Goal: Task Accomplishment & Management: Use online tool/utility

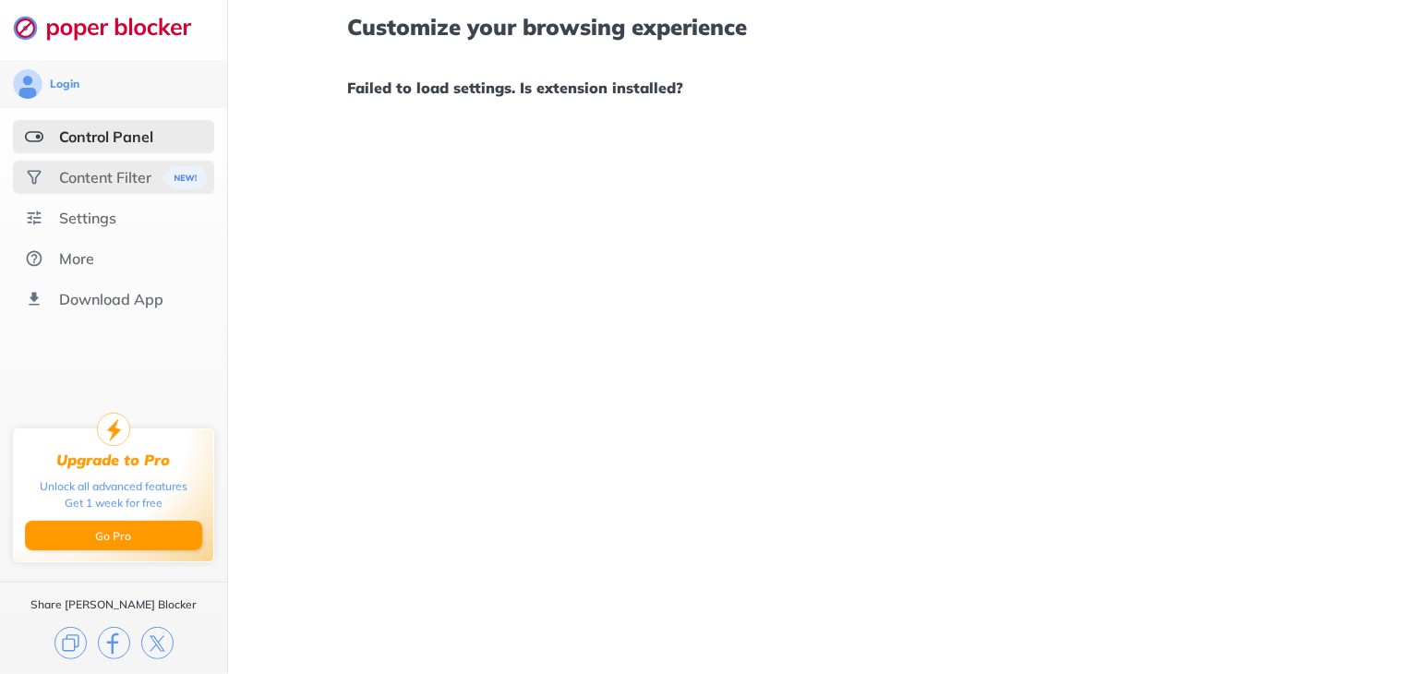
click at [90, 174] on div "Content Filter" at bounding box center [105, 177] width 92 height 18
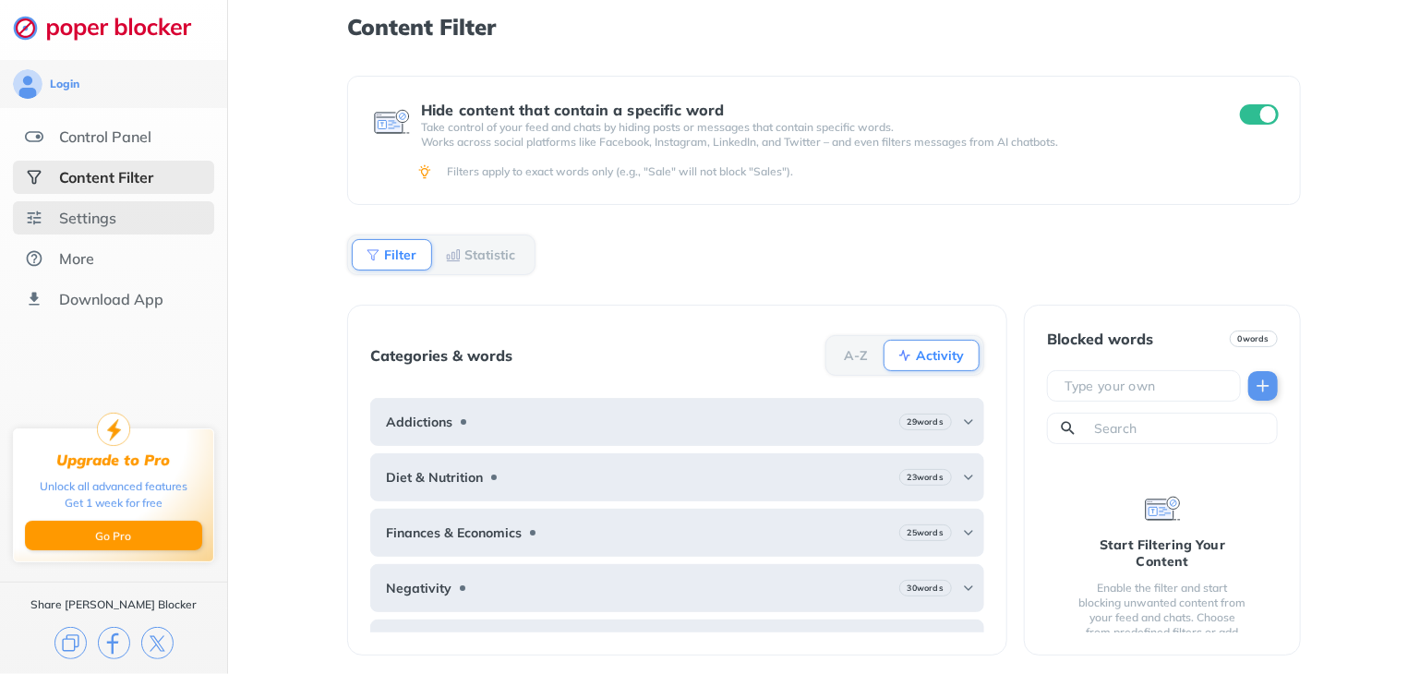
click at [144, 213] on div "Settings" at bounding box center [113, 217] width 201 height 33
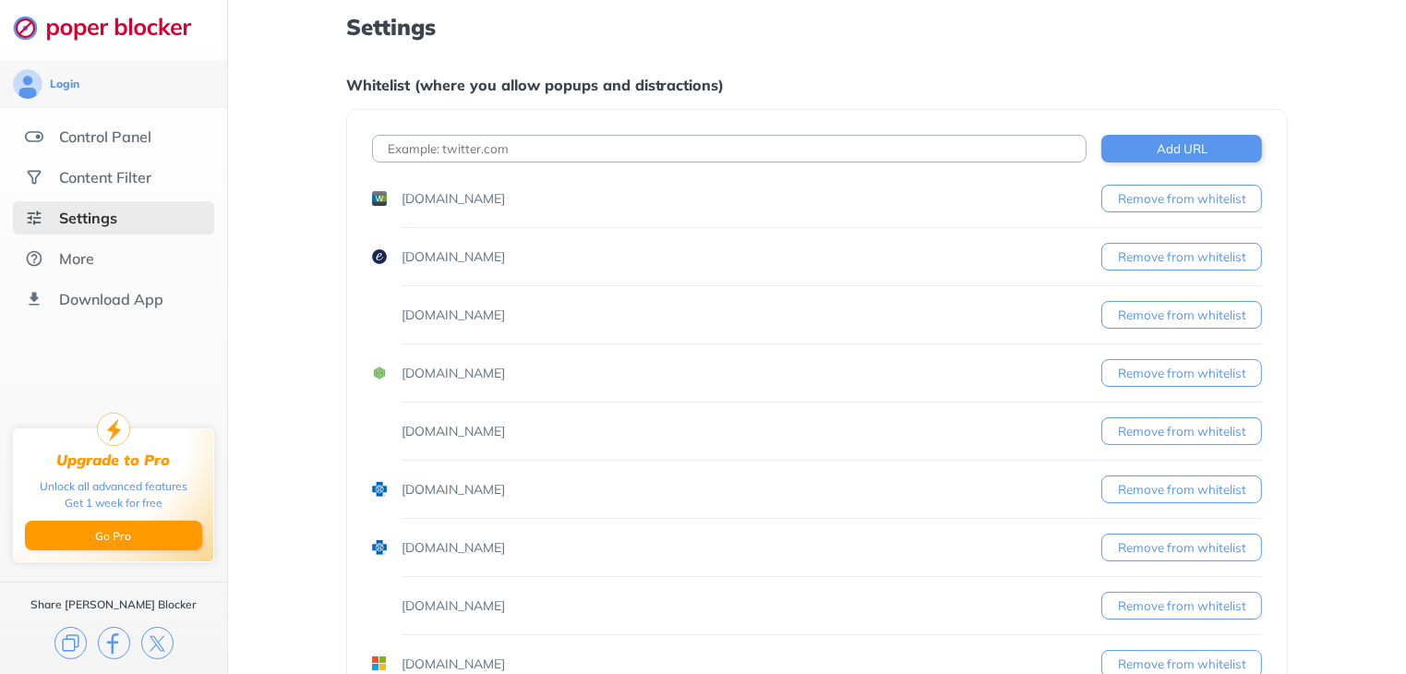
drag, startPoint x: 1411, startPoint y: 163, endPoint x: 543, endPoint y: 146, distance: 868.8
click at [543, 146] on input at bounding box center [729, 149] width 715 height 28
click at [536, 160] on input at bounding box center [729, 149] width 715 height 28
paste input "[URL][DOMAIN_NAME][PERSON_NAME]"
type input "[URL][DOMAIN_NAME][PERSON_NAME]"
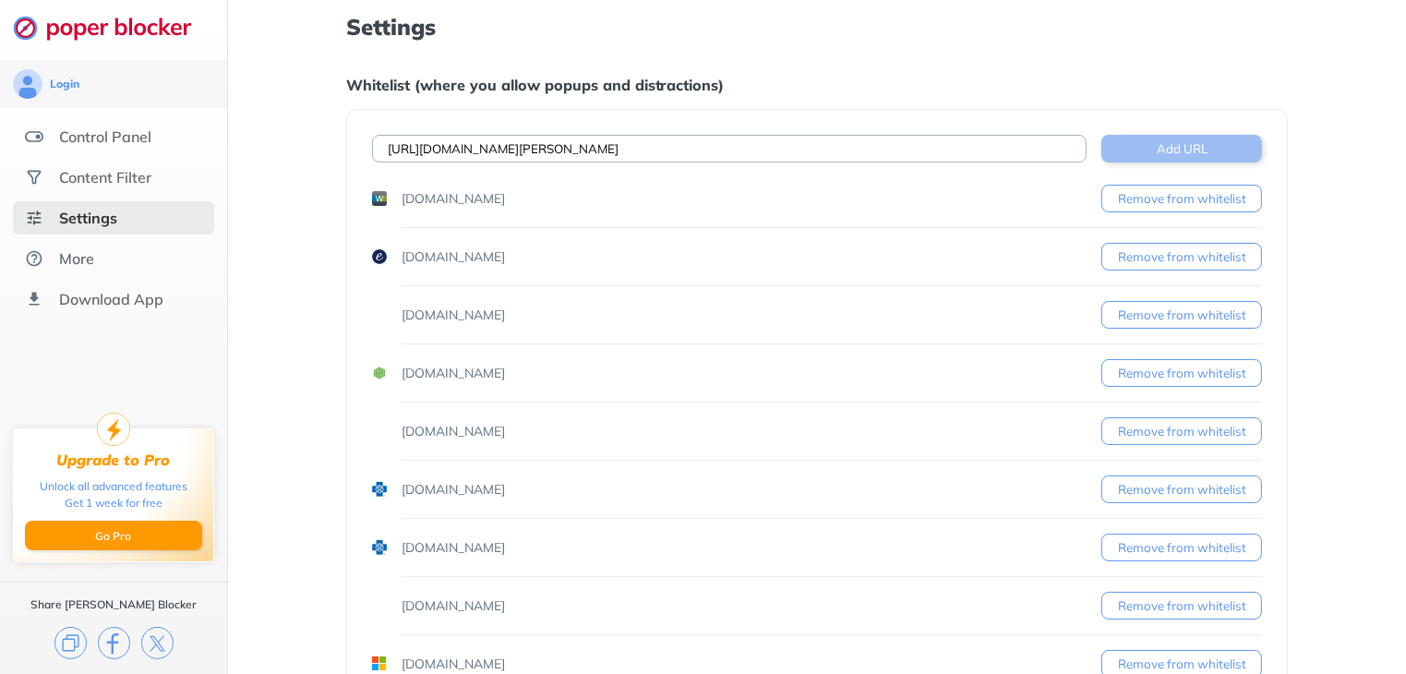
drag, startPoint x: 1169, startPoint y: 158, endPoint x: 1204, endPoint y: 150, distance: 35.8
click at [1204, 150] on button "Add URL" at bounding box center [1181, 149] width 161 height 28
